Goal: Task Accomplishment & Management: Complete application form

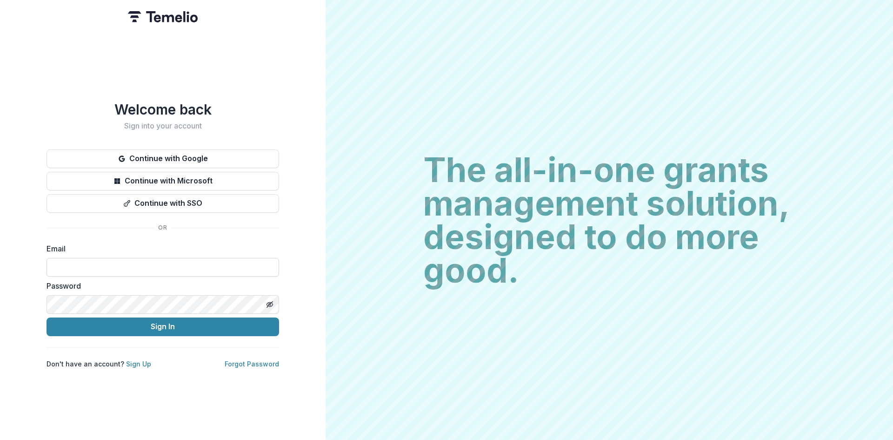
click at [130, 269] on input at bounding box center [163, 267] width 233 height 19
type input "**********"
click at [47, 317] on button "Sign In" at bounding box center [163, 326] width 233 height 19
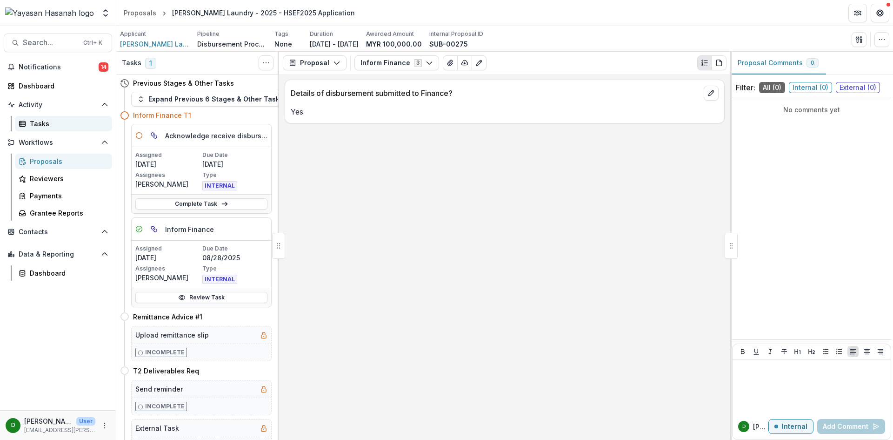
click at [39, 123] on div "Tasks" at bounding box center [67, 124] width 75 height 10
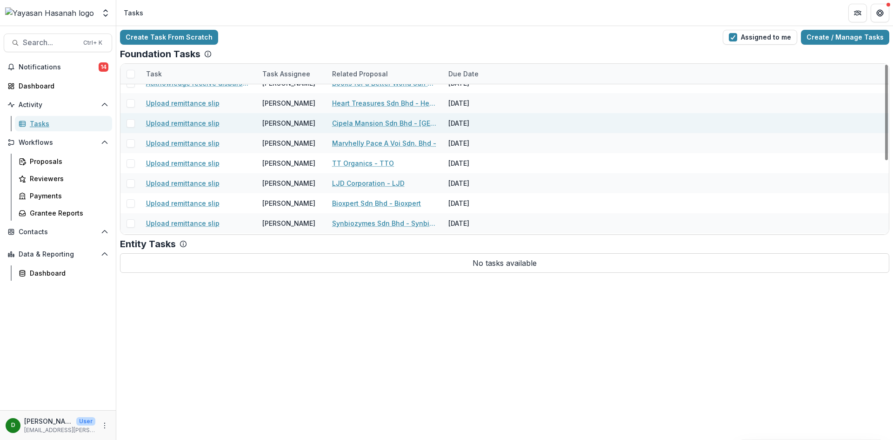
scroll to position [130, 0]
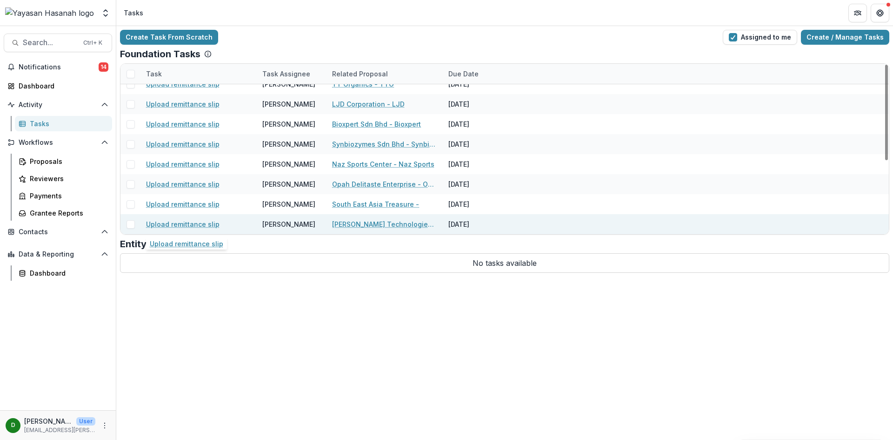
click at [181, 225] on link "Upload remittance slip" at bounding box center [183, 224] width 74 height 10
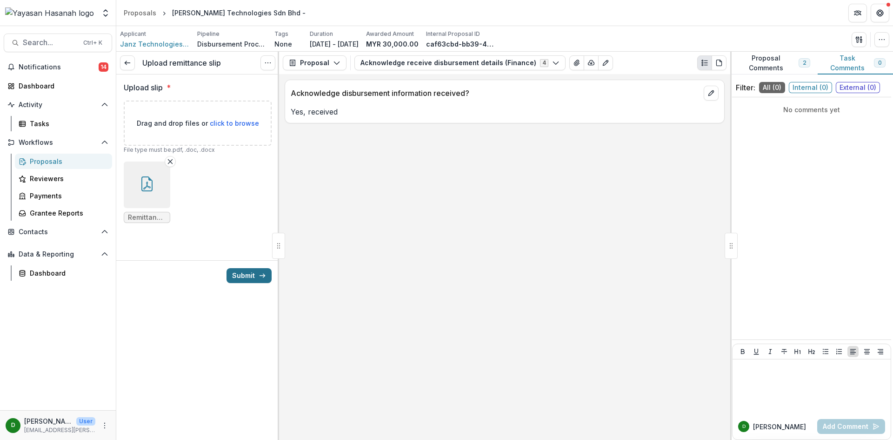
click at [243, 273] on button "Submit" at bounding box center [249, 275] width 45 height 15
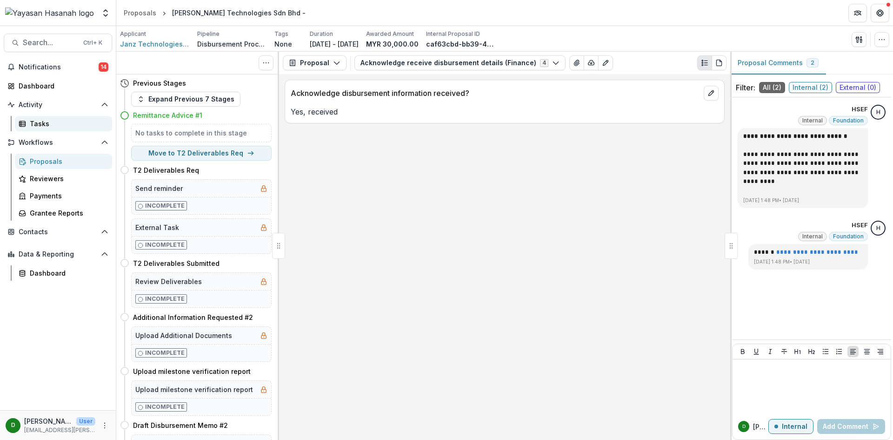
click at [47, 122] on div "Tasks" at bounding box center [67, 124] width 75 height 10
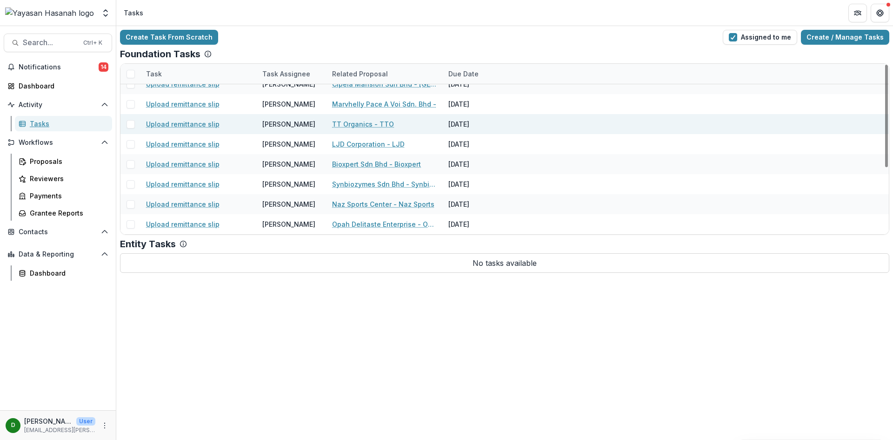
scroll to position [110, 0]
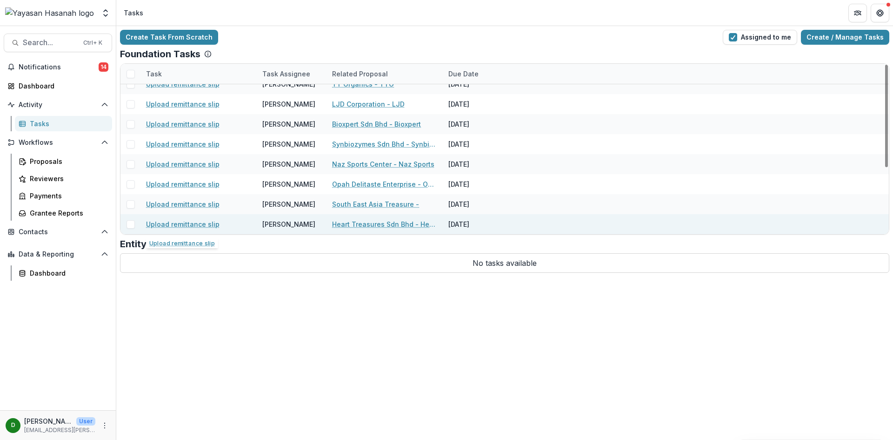
click at [168, 221] on link "Upload remittance slip" at bounding box center [183, 224] width 74 height 10
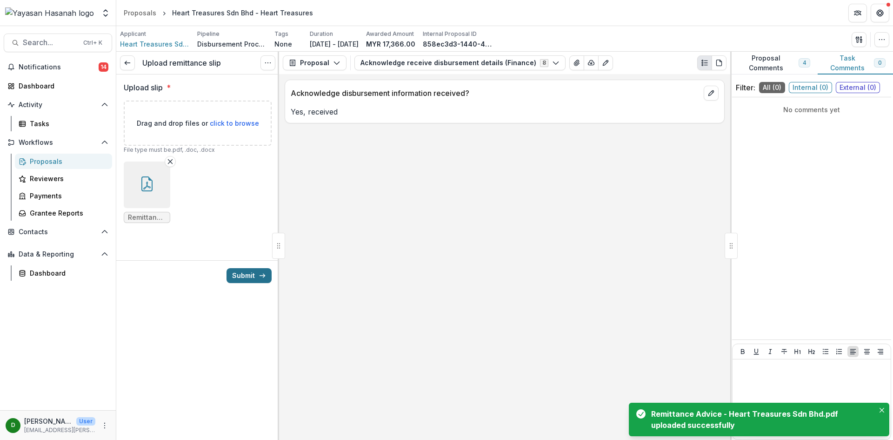
click at [255, 277] on button "Submit" at bounding box center [249, 275] width 45 height 15
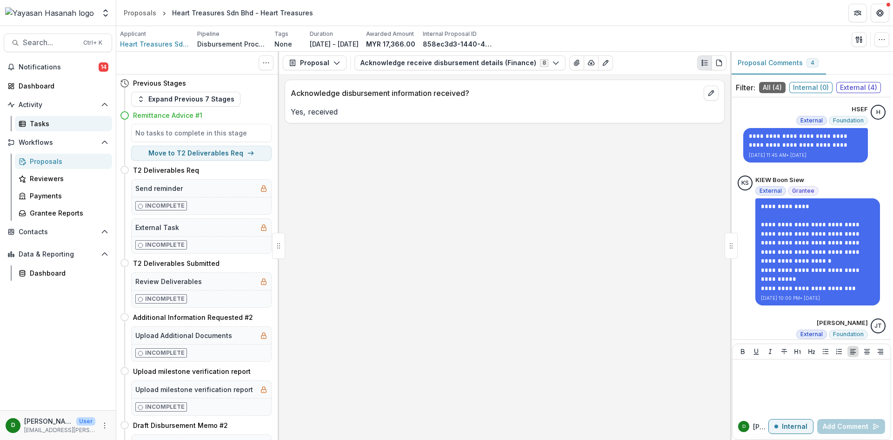
click at [47, 121] on div "Tasks" at bounding box center [67, 124] width 75 height 10
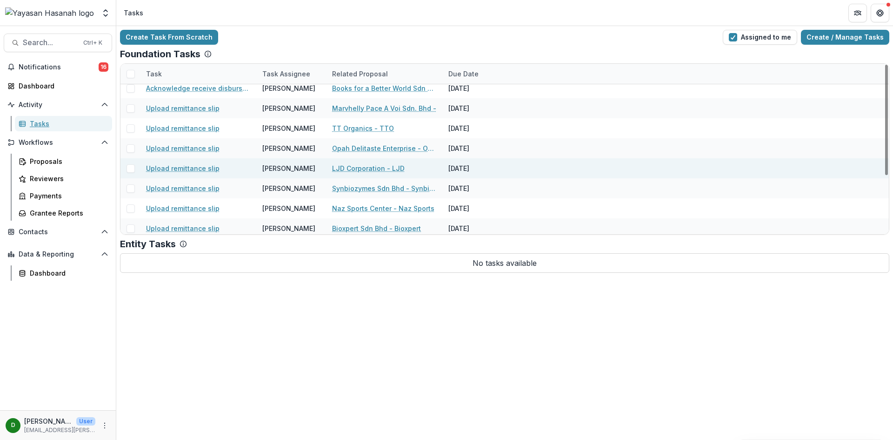
scroll to position [90, 0]
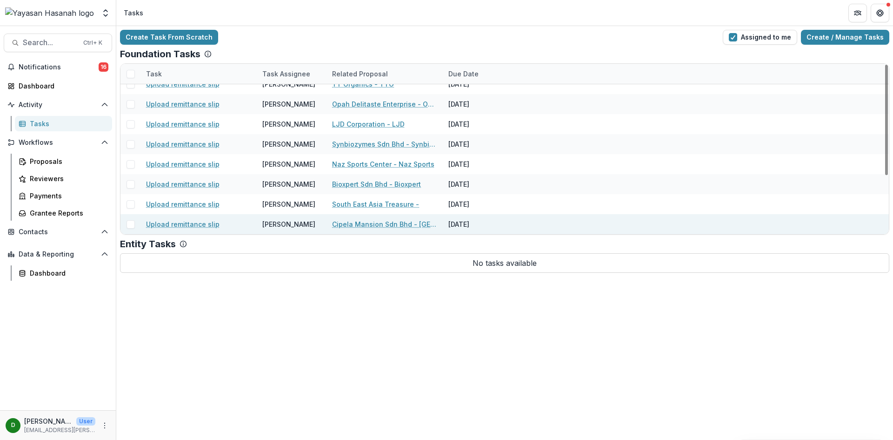
click at [172, 224] on link "Upload remittance slip" at bounding box center [183, 224] width 74 height 10
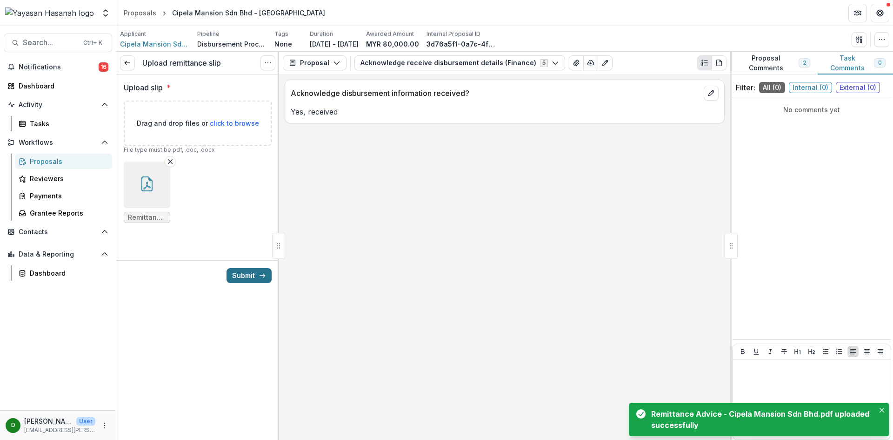
click at [262, 276] on icon "submit" at bounding box center [262, 275] width 7 height 7
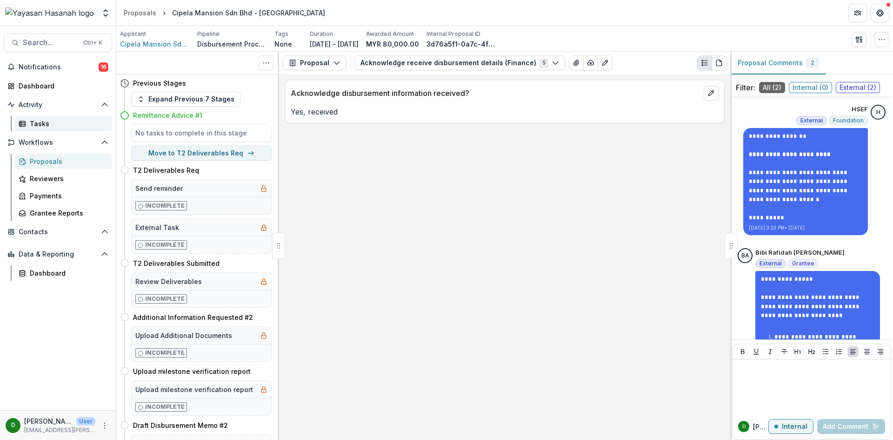
click at [50, 118] on link "Tasks" at bounding box center [63, 123] width 97 height 15
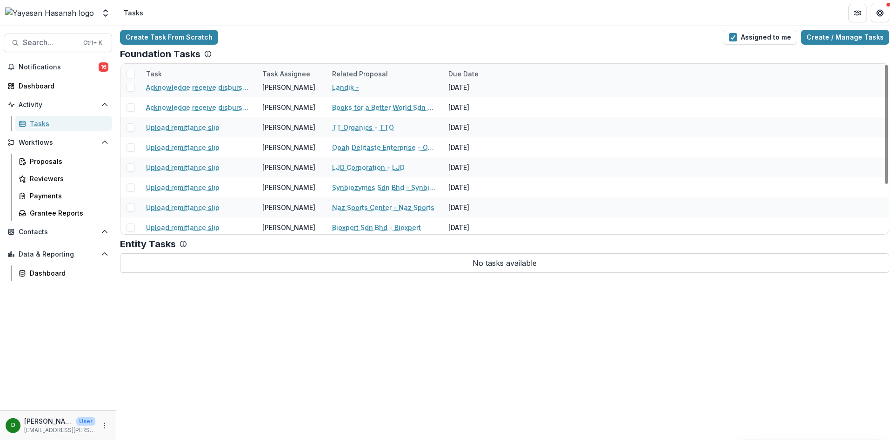
scroll to position [70, 0]
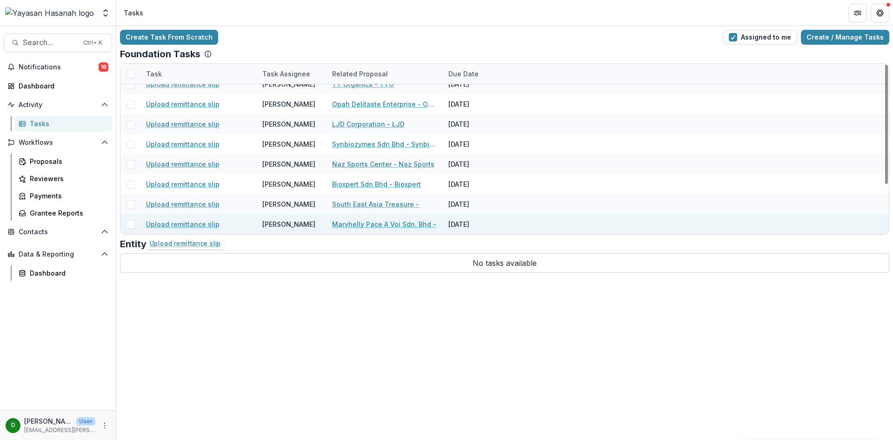
click at [185, 223] on link "Upload remittance slip" at bounding box center [183, 224] width 74 height 10
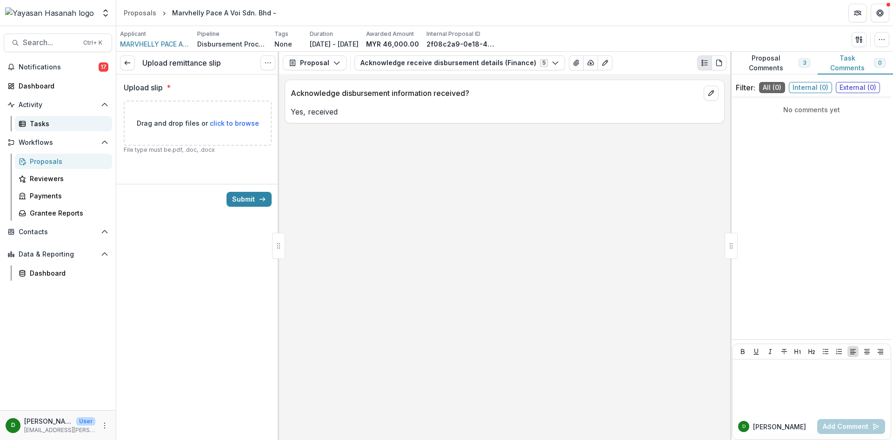
click at [34, 124] on div "Tasks" at bounding box center [67, 124] width 75 height 10
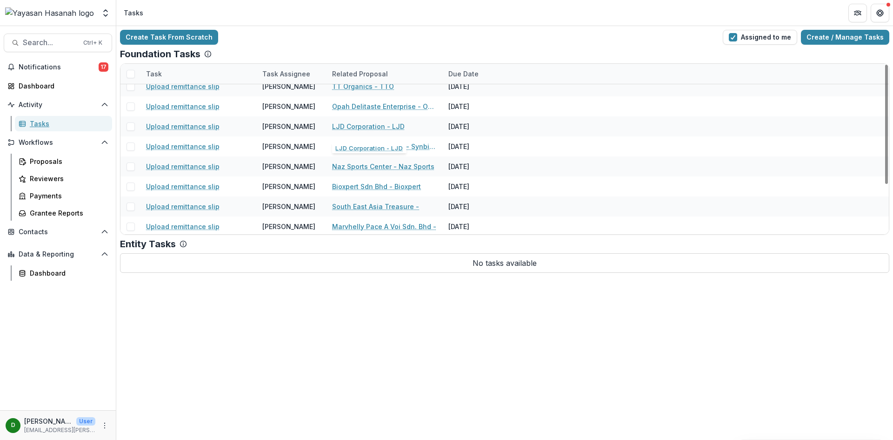
scroll to position [70, 0]
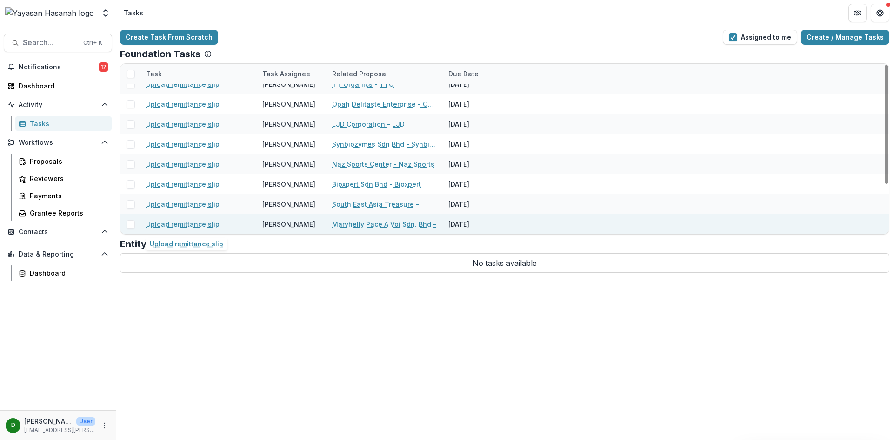
click at [176, 222] on link "Upload remittance slip" at bounding box center [183, 224] width 74 height 10
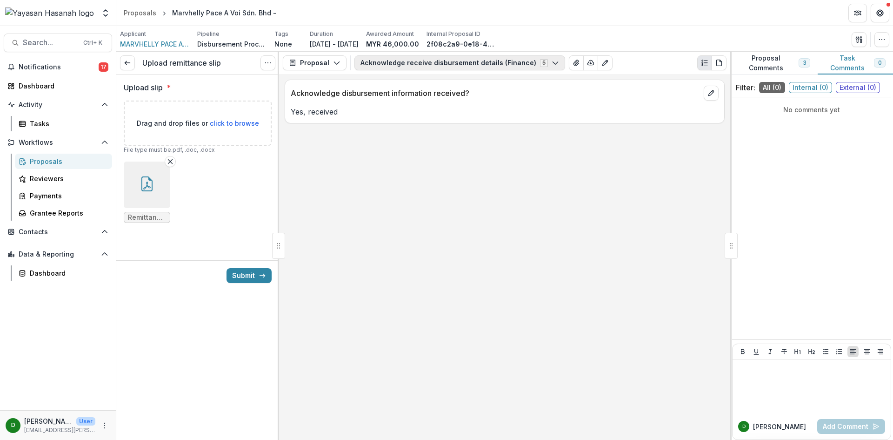
click at [539, 61] on button "Acknowledge receive disbursement details (Finance) 5" at bounding box center [460, 62] width 211 height 15
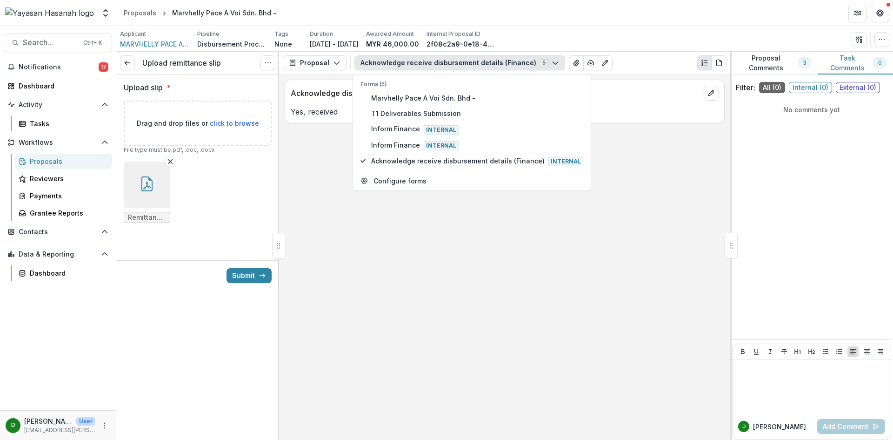
click at [330, 234] on div "Acknowledge disbursement information received? Yes, received" at bounding box center [504, 257] width 451 height 366
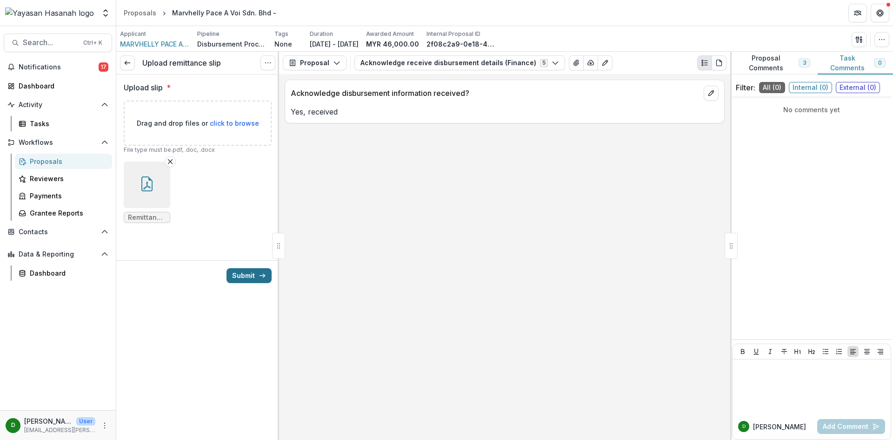
click at [241, 274] on button "Submit" at bounding box center [249, 275] width 45 height 15
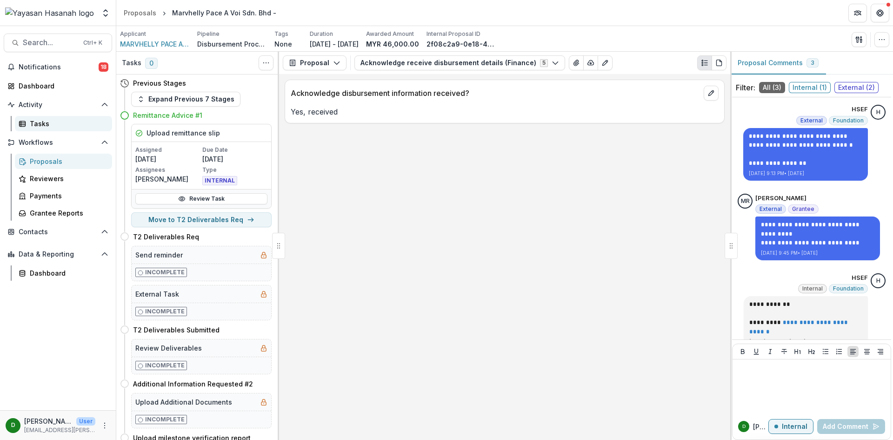
click at [37, 123] on div "Tasks" at bounding box center [67, 124] width 75 height 10
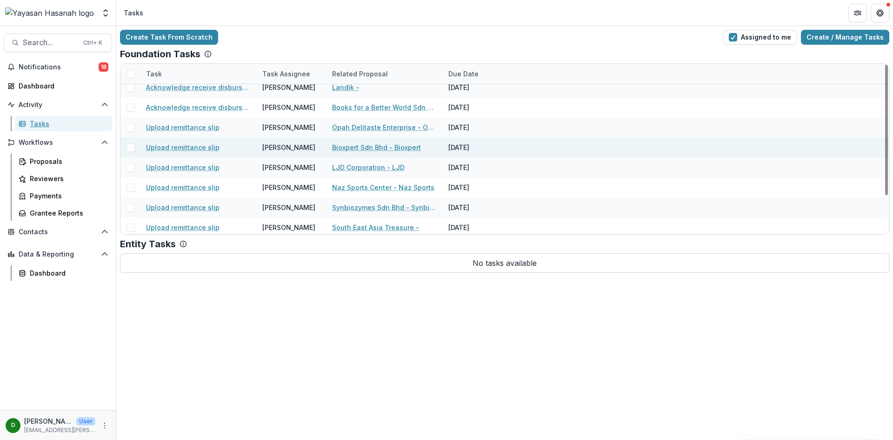
scroll to position [50, 0]
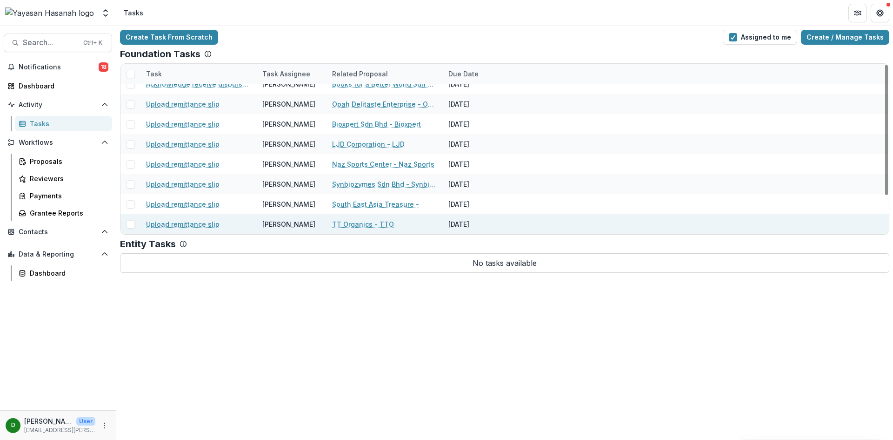
click at [183, 222] on link "Upload remittance slip" at bounding box center [183, 224] width 74 height 10
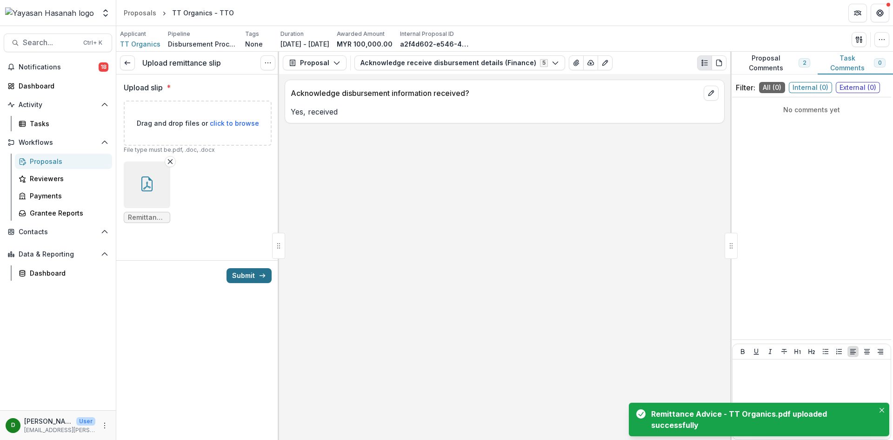
click at [253, 277] on button "Submit" at bounding box center [249, 275] width 45 height 15
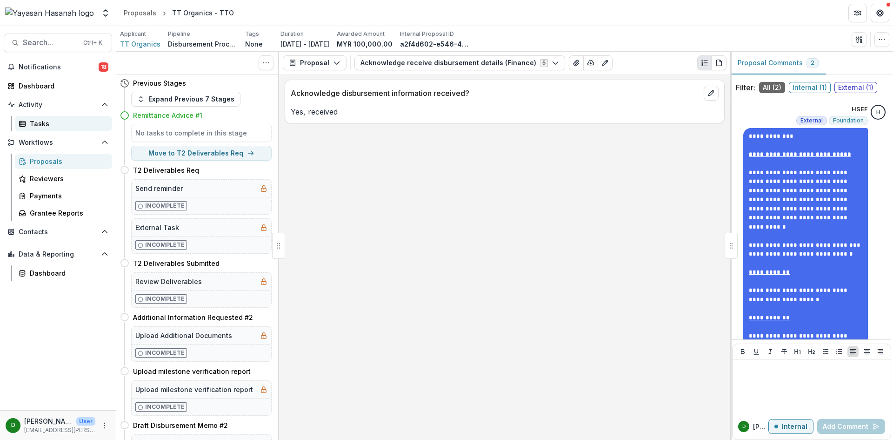
click at [42, 122] on div "Tasks" at bounding box center [67, 124] width 75 height 10
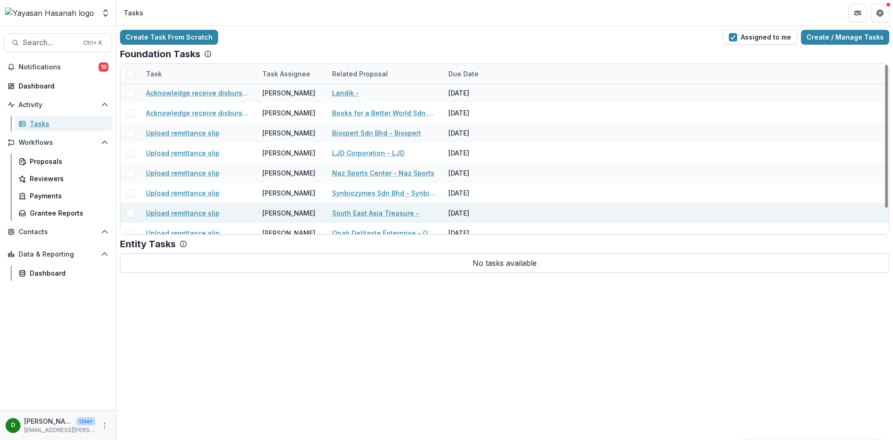
scroll to position [30, 0]
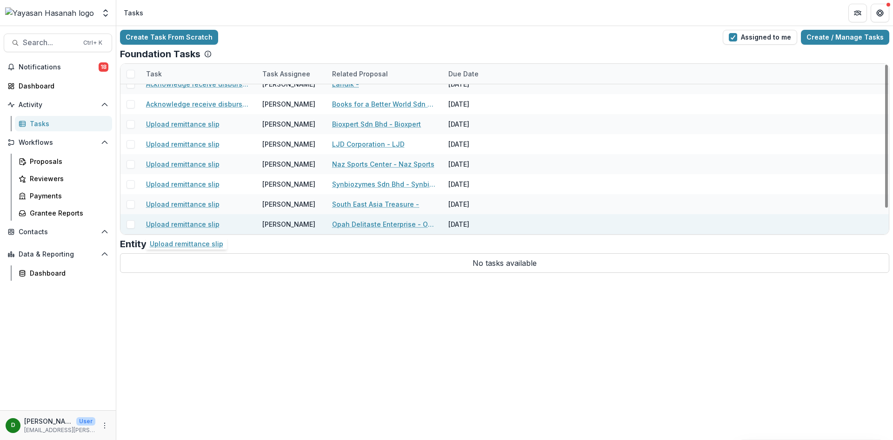
click at [175, 224] on link "Upload remittance slip" at bounding box center [183, 224] width 74 height 10
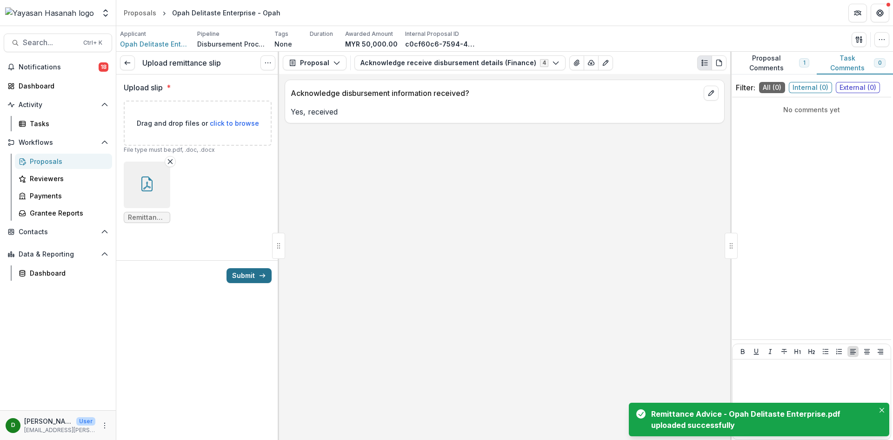
click at [258, 279] on button "Submit" at bounding box center [249, 275] width 45 height 15
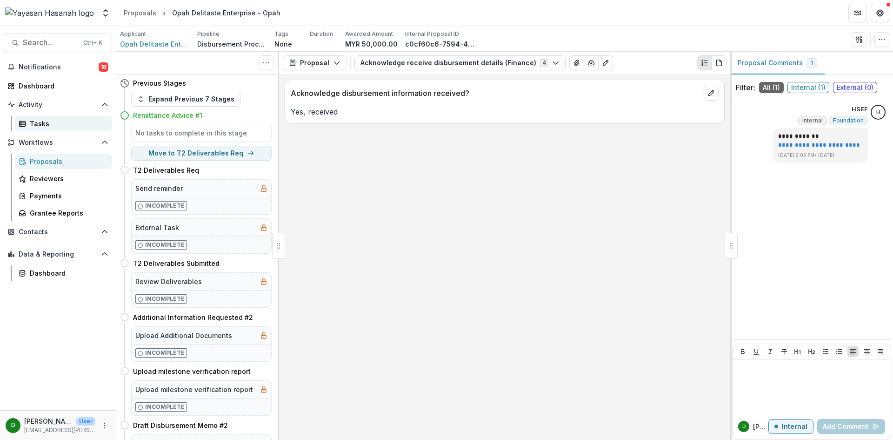
click at [47, 127] on div "Tasks" at bounding box center [67, 124] width 75 height 10
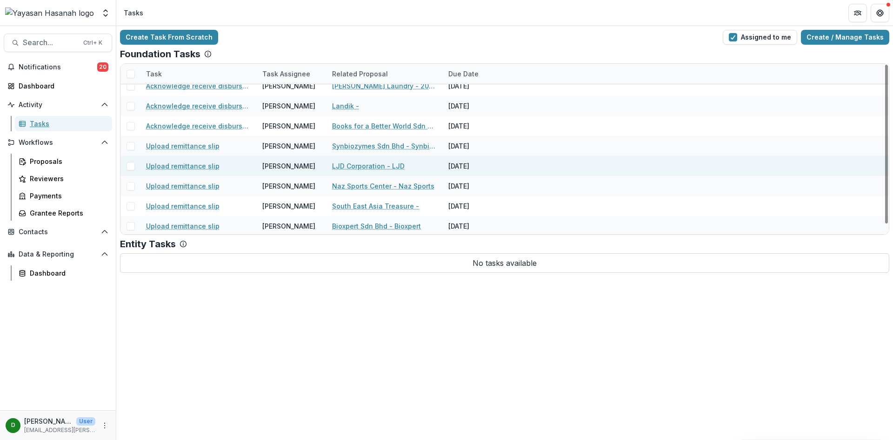
scroll to position [10, 0]
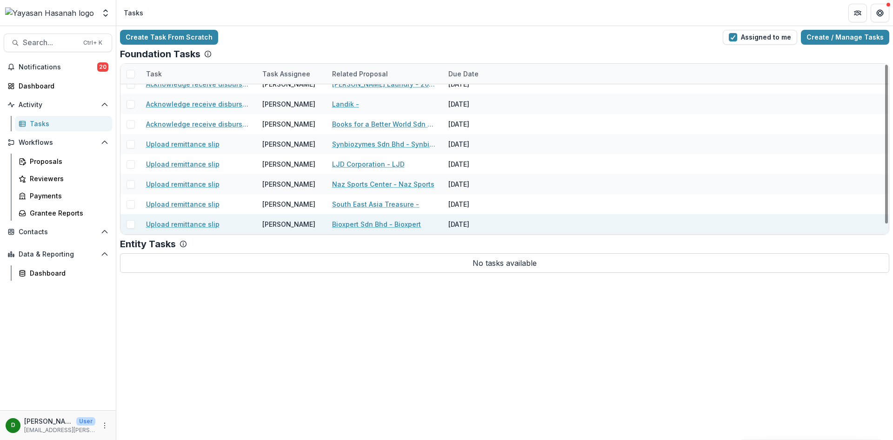
click at [180, 223] on link "Upload remittance slip" at bounding box center [183, 224] width 74 height 10
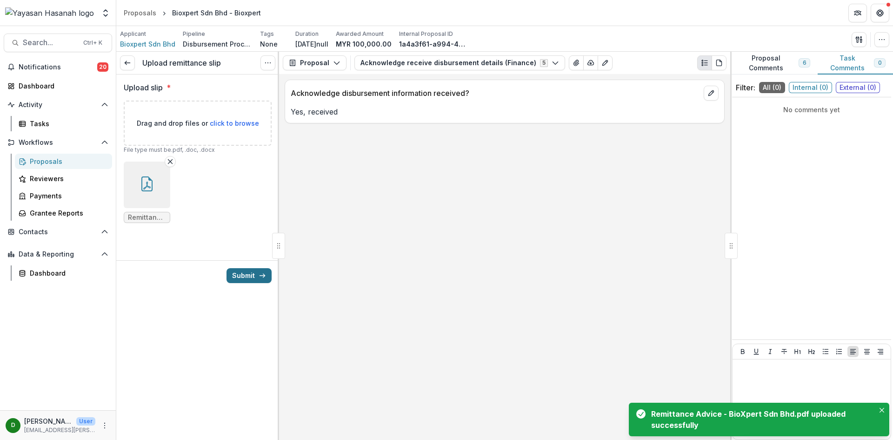
click at [243, 279] on button "Submit" at bounding box center [249, 275] width 45 height 15
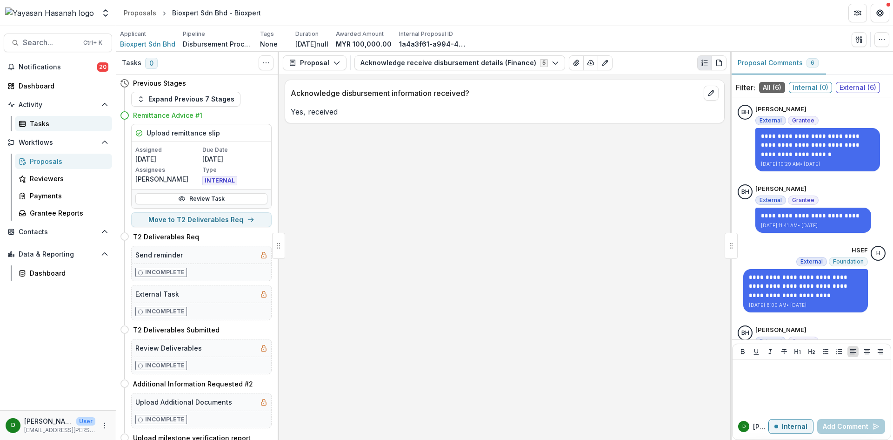
click at [49, 122] on div "Tasks" at bounding box center [67, 124] width 75 height 10
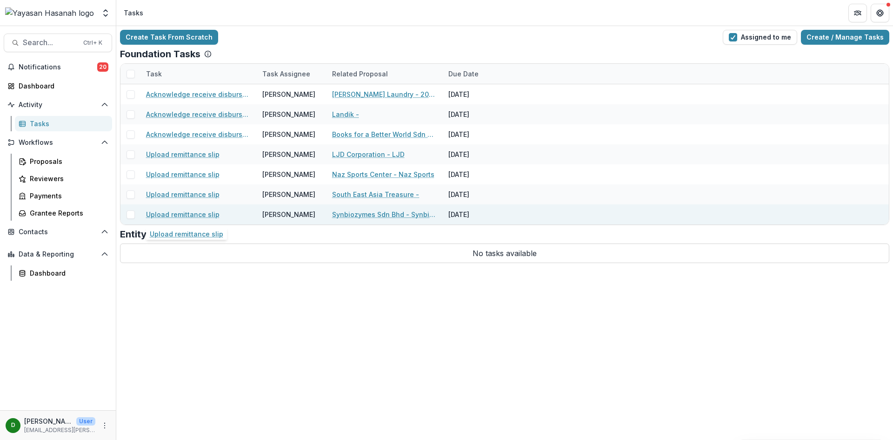
click at [173, 218] on link "Upload remittance slip" at bounding box center [183, 214] width 74 height 10
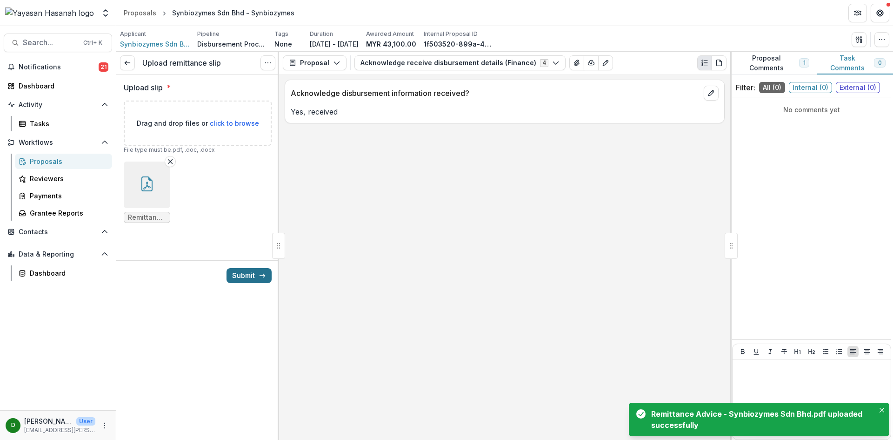
click at [234, 274] on button "Submit" at bounding box center [249, 275] width 45 height 15
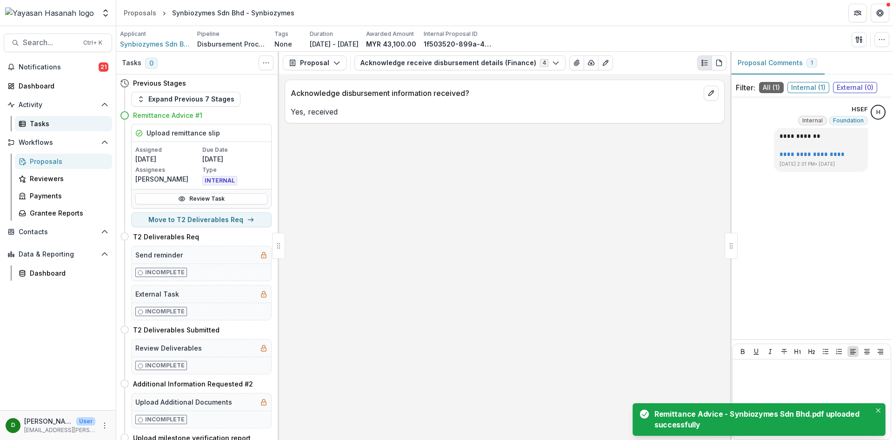
click at [51, 124] on div "Tasks" at bounding box center [67, 124] width 75 height 10
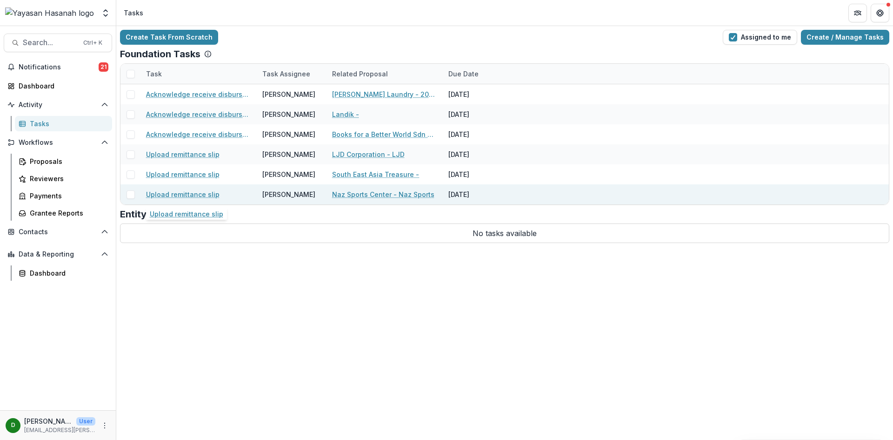
click at [169, 192] on link "Upload remittance slip" at bounding box center [183, 194] width 74 height 10
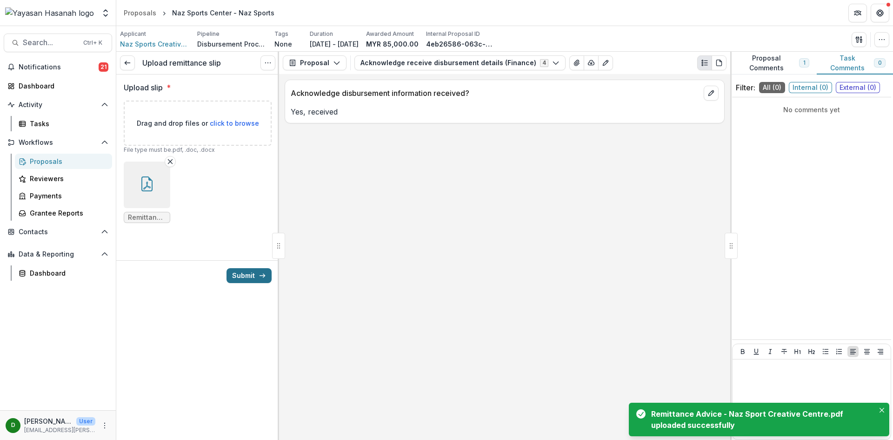
click at [242, 277] on button "Submit" at bounding box center [249, 275] width 45 height 15
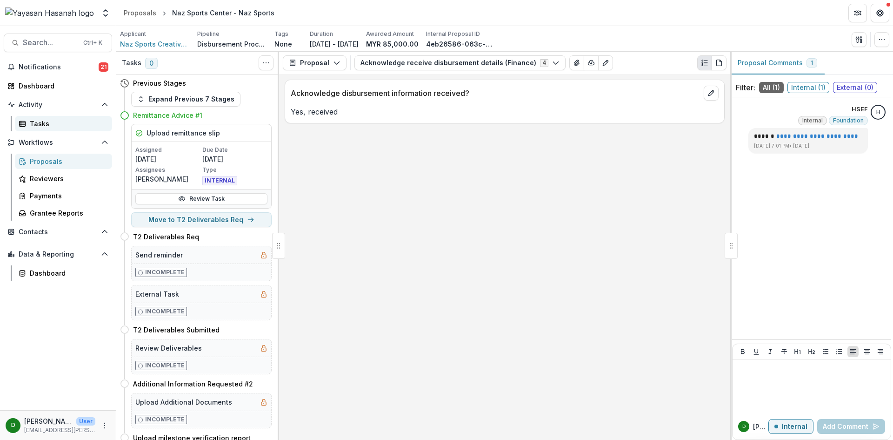
click at [46, 127] on div "Tasks" at bounding box center [67, 124] width 75 height 10
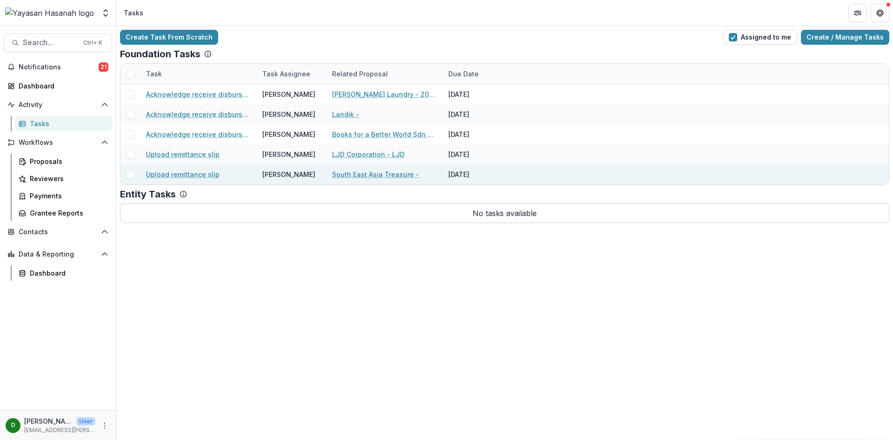
click at [178, 175] on link "Upload remittance slip" at bounding box center [183, 174] width 74 height 10
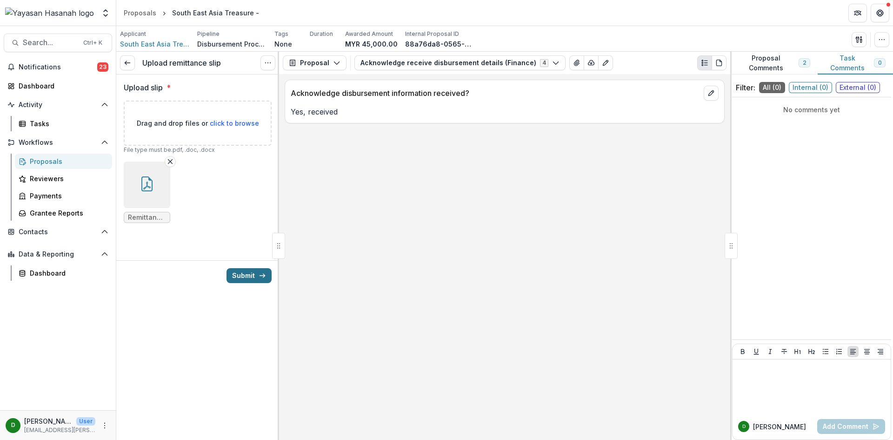
click at [248, 275] on button "Submit" at bounding box center [249, 275] width 45 height 15
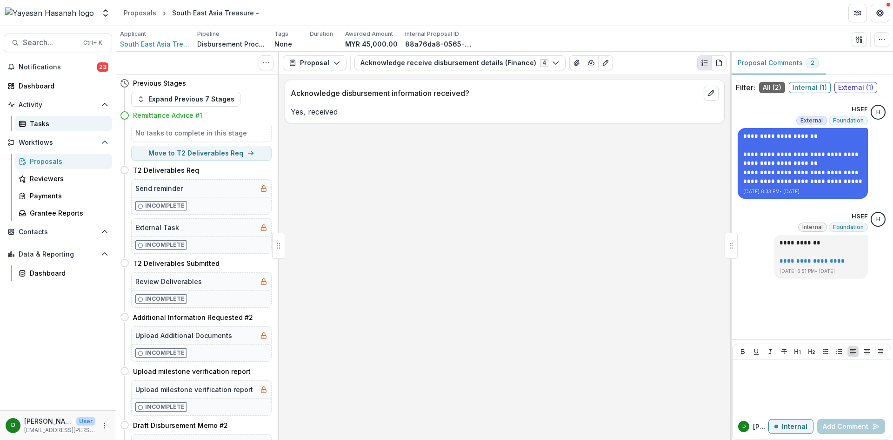
click at [41, 121] on div "Tasks" at bounding box center [67, 124] width 75 height 10
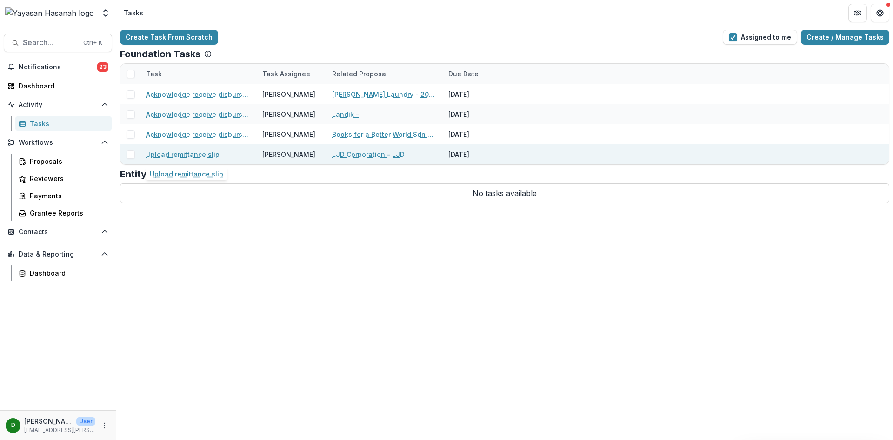
click at [197, 152] on link "Upload remittance slip" at bounding box center [183, 154] width 74 height 10
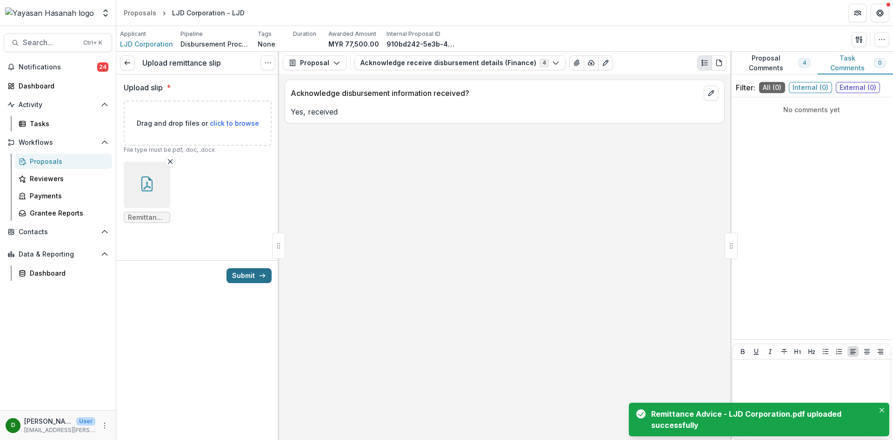
click at [249, 277] on button "Submit" at bounding box center [249, 275] width 45 height 15
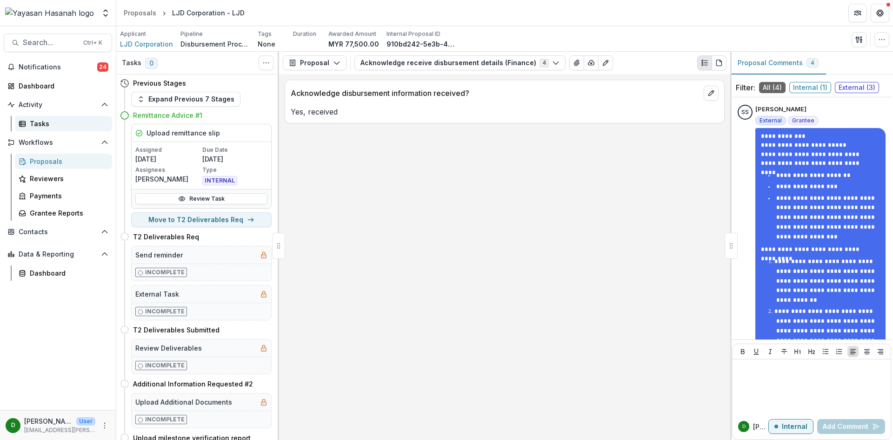
click at [52, 127] on div "Tasks" at bounding box center [67, 124] width 75 height 10
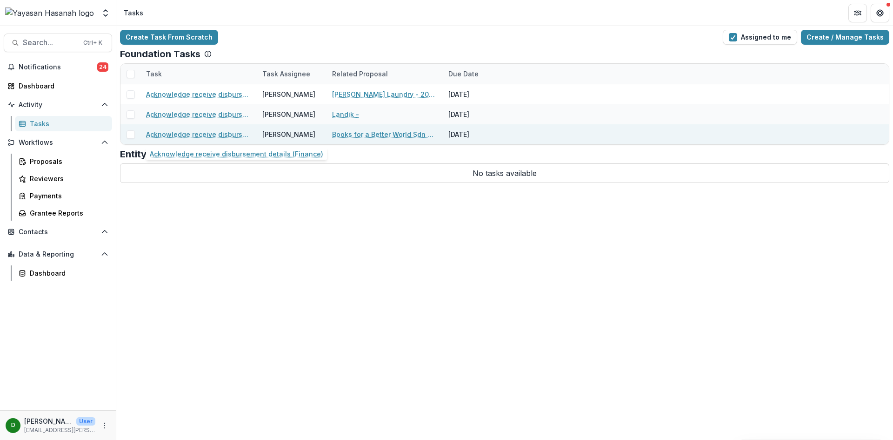
click at [206, 133] on link "Acknowledge receive disbursement details (Finance)" at bounding box center [198, 134] width 105 height 10
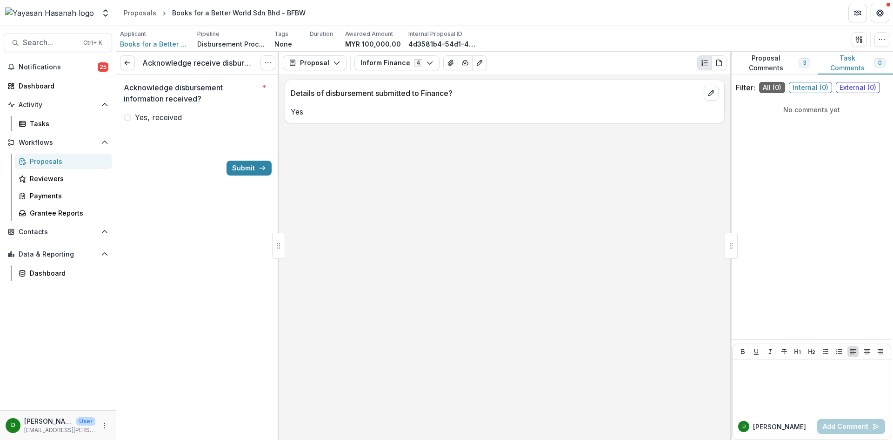
click at [128, 120] on span at bounding box center [127, 117] width 7 height 7
click at [248, 165] on button "Submit" at bounding box center [249, 168] width 45 height 15
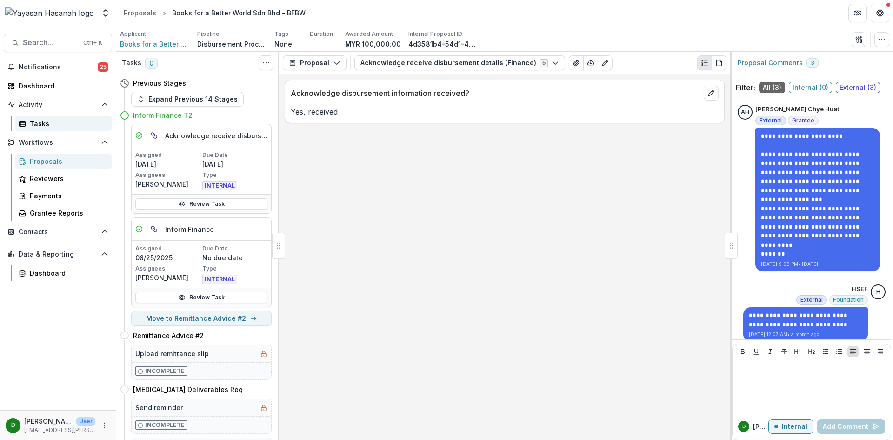
click at [37, 124] on div "Tasks" at bounding box center [67, 124] width 75 height 10
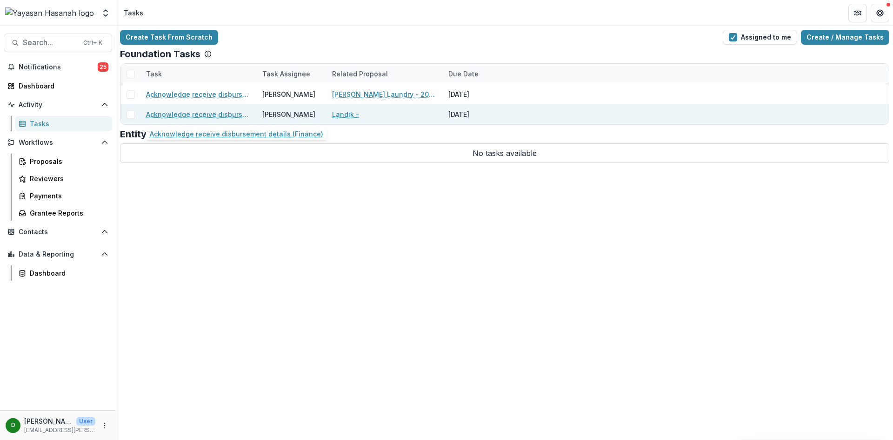
click at [189, 112] on link "Acknowledge receive disbursement details (Finance)" at bounding box center [198, 114] width 105 height 10
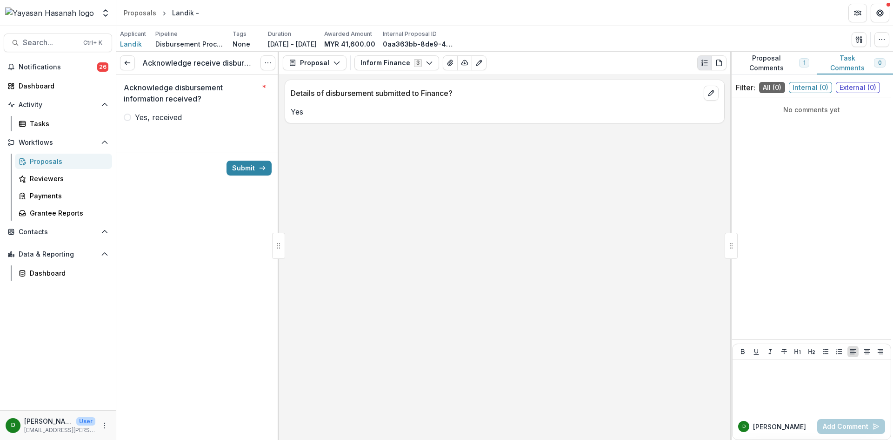
drag, startPoint x: 126, startPoint y: 118, endPoint x: 139, endPoint y: 117, distance: 12.6
click at [126, 118] on span at bounding box center [127, 117] width 7 height 7
click at [240, 167] on button "Submit" at bounding box center [249, 168] width 45 height 15
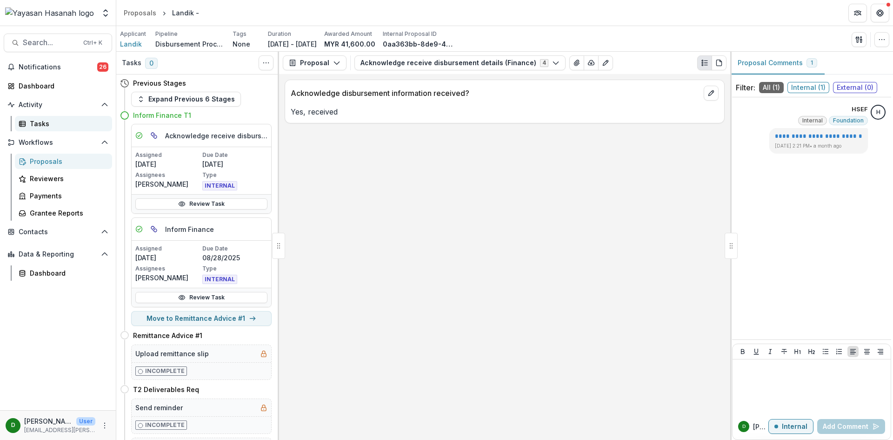
click at [43, 124] on div "Tasks" at bounding box center [67, 124] width 75 height 10
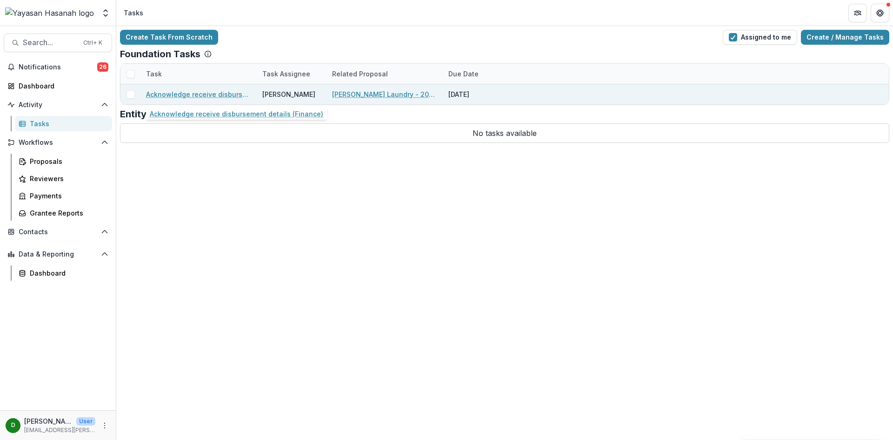
click at [183, 96] on link "Acknowledge receive disbursement details (Finance)" at bounding box center [198, 94] width 105 height 10
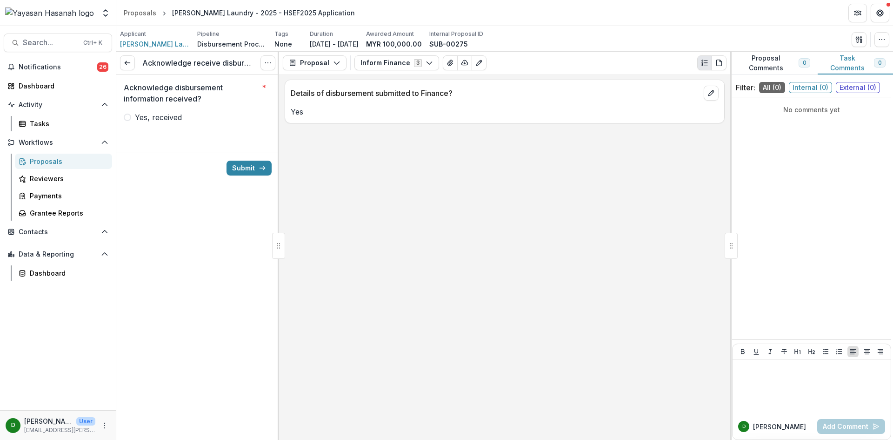
click at [130, 117] on span at bounding box center [127, 117] width 7 height 7
click at [250, 172] on button "Submit" at bounding box center [249, 168] width 45 height 15
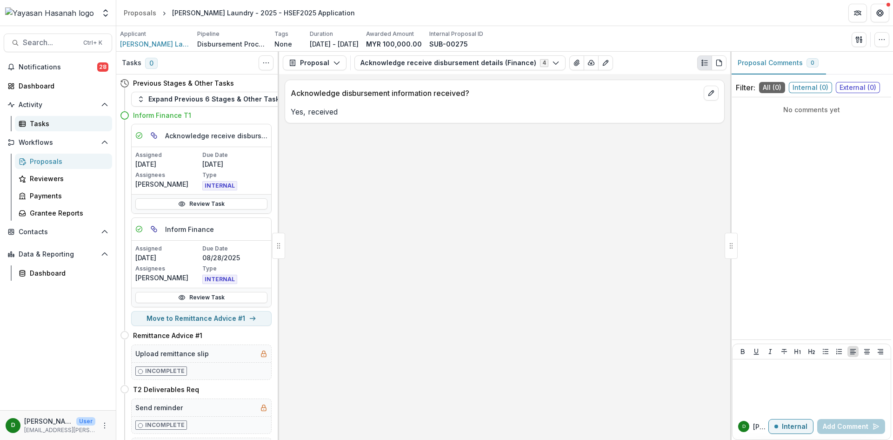
click at [50, 121] on div "Tasks" at bounding box center [67, 124] width 75 height 10
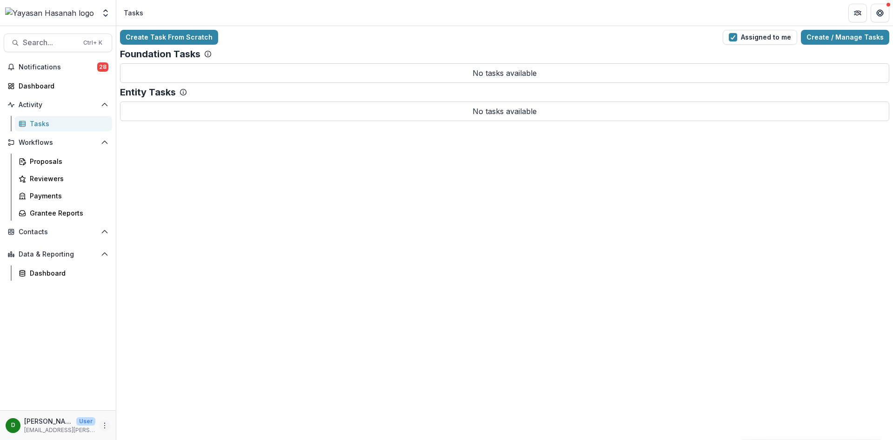
click at [103, 427] on icon "More" at bounding box center [104, 425] width 7 height 7
click at [137, 419] on button "Logout" at bounding box center [166, 420] width 100 height 15
